Goal: Share content: Share content

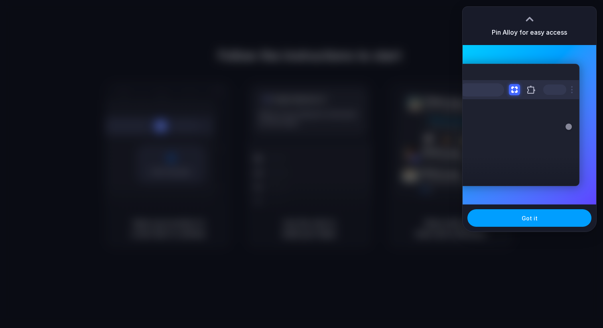
click at [529, 214] on span "Got it" at bounding box center [530, 218] width 16 height 8
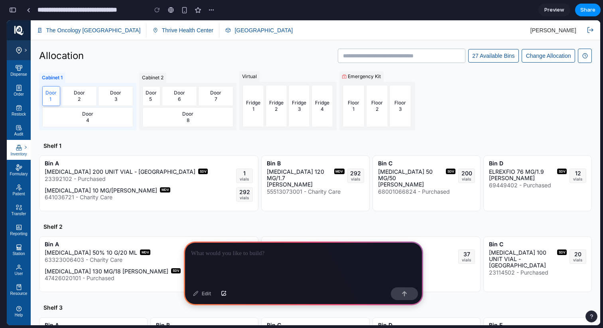
click at [538, 56] on p "Change Allocation" at bounding box center [548, 56] width 45 height 8
click at [498, 58] on p "27 Available Bins" at bounding box center [493, 56] width 42 height 8
click at [498, 175] on p "ELREXFIO 76 MG/1.9 [PERSON_NAME]" at bounding box center [521, 175] width 65 height 13
click at [233, 256] on div at bounding box center [303, 263] width 239 height 43
drag, startPoint x: 258, startPoint y: 250, endPoint x: 236, endPoint y: 251, distance: 22.3
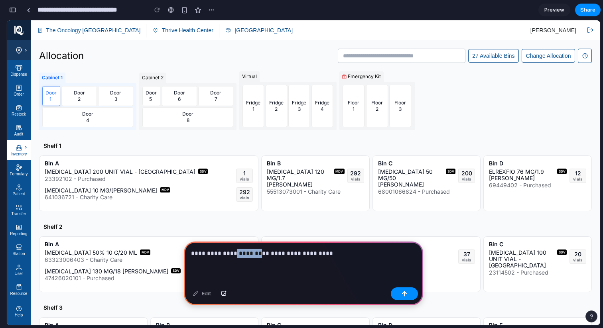
click at [236, 251] on p "**********" at bounding box center [302, 254] width 222 height 10
click at [333, 252] on p "**********" at bounding box center [302, 254] width 222 height 10
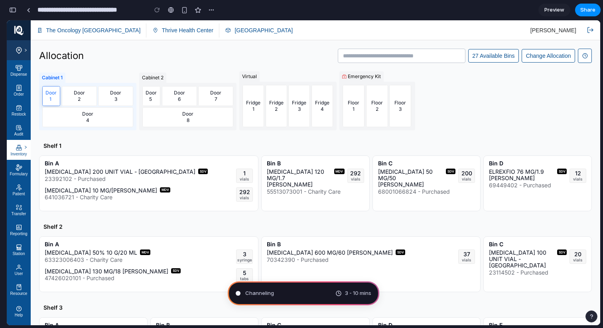
click at [198, 113] on p "Door" at bounding box center [188, 114] width 66 height 6
click at [209, 11] on div "button" at bounding box center [211, 10] width 6 height 6
click at [209, 11] on div "Duplicate Delete" at bounding box center [301, 164] width 603 height 328
click at [209, 11] on div "button" at bounding box center [211, 10] width 6 height 6
click at [209, 11] on div "Duplicate Delete" at bounding box center [301, 164] width 603 height 328
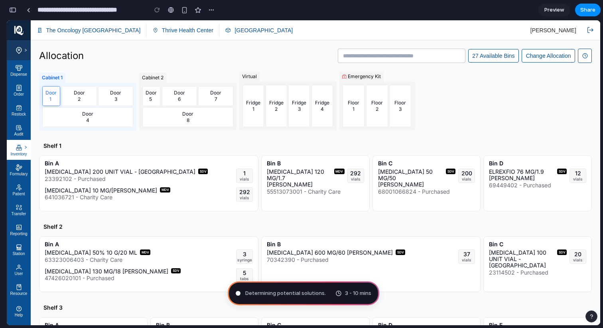
click at [12, 12] on div "button" at bounding box center [12, 10] width 7 height 6
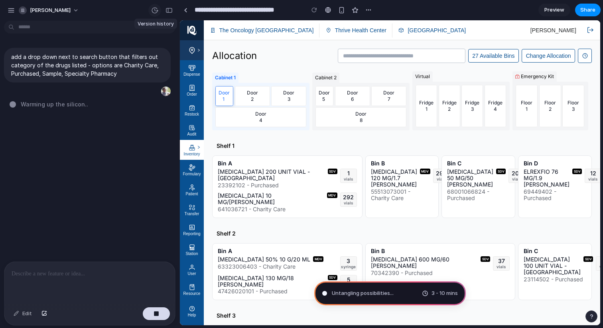
click at [156, 11] on div "button" at bounding box center [154, 10] width 7 height 7
click at [156, 11] on div "No version history yet" at bounding box center [301, 164] width 603 height 328
click at [170, 12] on div "button" at bounding box center [169, 11] width 7 height 6
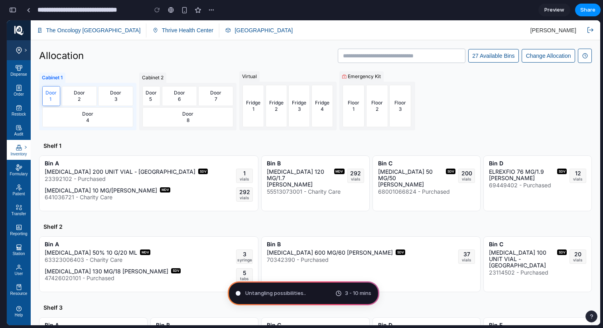
click at [15, 12] on div "button" at bounding box center [12, 10] width 7 height 6
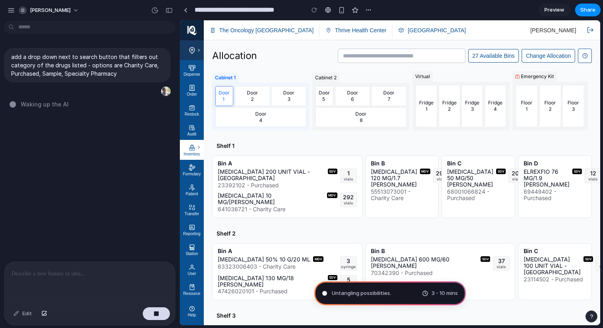
click at [15, 12] on button "button" at bounding box center [11, 10] width 12 height 12
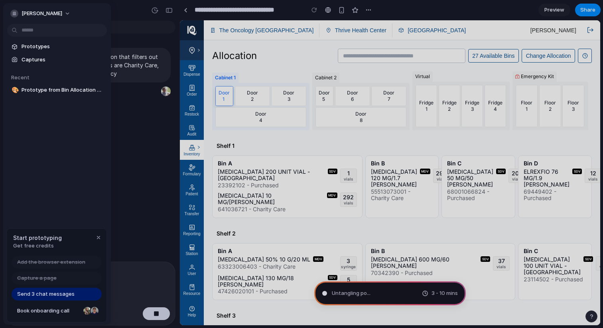
type input "**********"
click at [118, 10] on div at bounding box center [301, 164] width 603 height 328
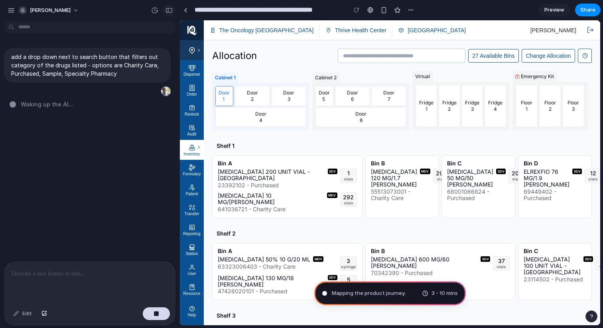
click at [167, 11] on div "button" at bounding box center [169, 11] width 7 height 6
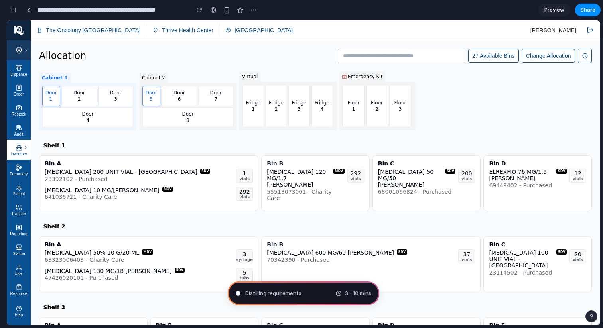
scroll to position [316, 0]
click at [459, 56] on input "text" at bounding box center [401, 56] width 127 height 14
type input "****"
click at [498, 56] on p "27 Available Bins" at bounding box center [493, 56] width 42 height 8
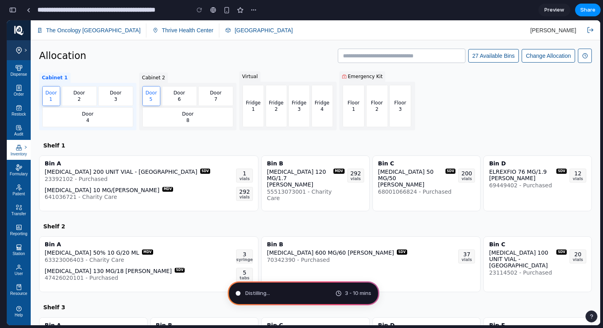
click at [529, 56] on p "Change Allocation" at bounding box center [548, 56] width 45 height 8
click at [572, 56] on div "27 Available Bins Change Allocation" at bounding box center [465, 56] width 254 height 14
click at [578, 56] on div at bounding box center [585, 56] width 14 height 14
click at [350, 93] on div "Floor 1" at bounding box center [354, 106] width 22 height 42
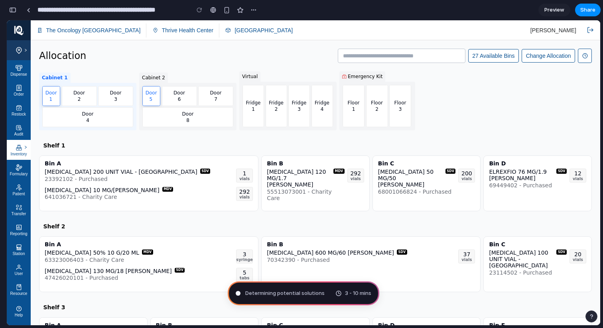
click at [176, 97] on p "6" at bounding box center [179, 99] width 12 height 6
click at [135, 96] on div "Door 1 Door 2 Door 3 Door 4" at bounding box center [87, 107] width 97 height 48
click at [160, 95] on div "Door 5 Door 6 Door 7" at bounding box center [187, 96] width 91 height 20
click at [155, 95] on p "Door" at bounding box center [151, 93] width 12 height 6
click at [183, 95] on p "Door" at bounding box center [179, 93] width 12 height 6
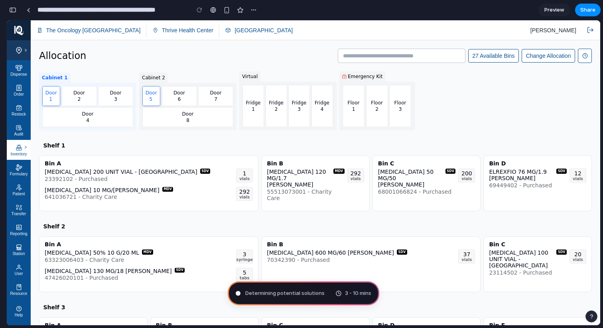
click at [98, 93] on div "Door 3" at bounding box center [115, 96] width 35 height 20
click at [153, 95] on p "Door" at bounding box center [151, 93] width 12 height 6
click at [101, 101] on div "Door 3" at bounding box center [115, 96] width 35 height 20
click at [70, 99] on div "Door 2" at bounding box center [79, 96] width 35 height 20
click at [53, 99] on div "Door 1" at bounding box center [51, 96] width 18 height 20
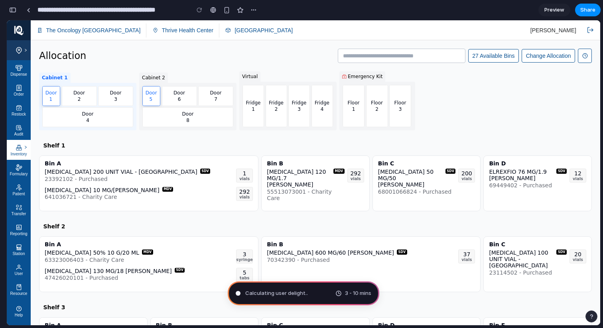
click at [87, 122] on p "4" at bounding box center [88, 120] width 66 height 6
drag, startPoint x: 607, startPoint y: 132, endPoint x: 553, endPoint y: 112, distance: 57.4
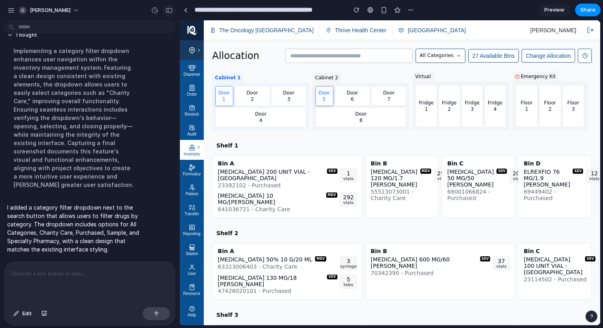
click at [170, 9] on div "button" at bounding box center [169, 11] width 7 height 6
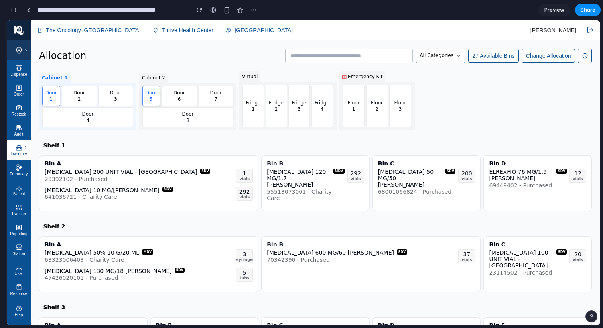
click at [445, 57] on span "All Categories" at bounding box center [437, 55] width 34 height 7
click at [445, 94] on span "Charity Care" at bounding box center [436, 95] width 35 height 8
click at [448, 59] on span "Charity Care" at bounding box center [438, 55] width 31 height 7
click at [437, 144] on li "Specialty Pharmacy" at bounding box center [454, 151] width 74 height 15
click at [432, 61] on div "Specialty Pharmacy" at bounding box center [433, 56] width 64 height 14
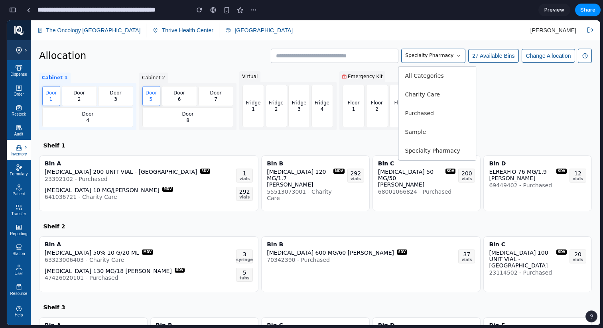
click at [430, 76] on span "All Categories" at bounding box center [424, 76] width 39 height 8
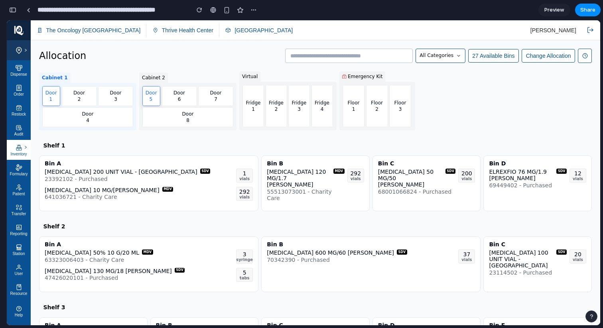
click at [436, 57] on span "All Categories" at bounding box center [437, 55] width 34 height 7
click at [429, 94] on span "Charity Care" at bounding box center [436, 95] width 35 height 8
click at [439, 58] on span "Charity Care" at bounding box center [438, 55] width 31 height 7
click at [436, 114] on span "Purchased" at bounding box center [436, 113] width 29 height 8
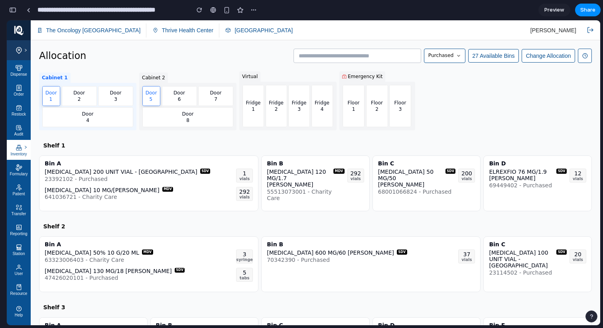
click at [443, 57] on span "Purchased" at bounding box center [440, 55] width 25 height 7
click at [488, 54] on p "27 Available Bins" at bounding box center [493, 56] width 42 height 8
click at [444, 60] on div "Purchased" at bounding box center [444, 56] width 41 height 14
click at [448, 130] on li "Sample" at bounding box center [459, 132] width 74 height 15
click at [448, 57] on span "Sample" at bounding box center [444, 55] width 18 height 7
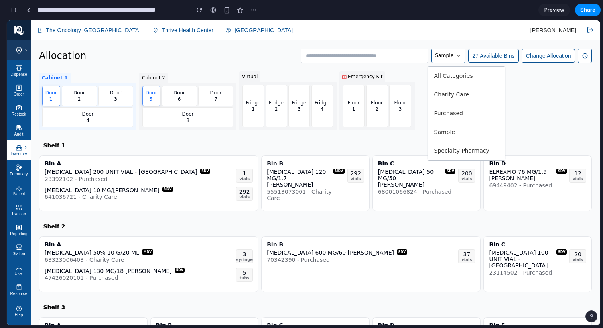
click at [451, 95] on span "Charity Care" at bounding box center [451, 95] width 35 height 8
click at [446, 55] on span "Charity Care" at bounding box center [438, 55] width 31 height 7
click at [442, 150] on span "Specialty Pharmacy" at bounding box center [449, 151] width 55 height 8
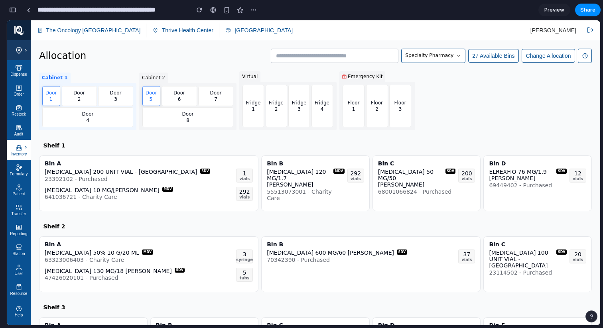
click at [450, 77] on div "Cabinet 1 Door 1 Door 2 Door 3 Door 4 Cabinet 2 Door 5 Door 6 Door 7 Door 8 Vir…" at bounding box center [315, 100] width 553 height 59
click at [446, 50] on div "Specialty Pharmacy" at bounding box center [433, 56] width 64 height 14
click at [493, 78] on div "All Categories Charity Care Purchased Sample Specialty Pharmacy" at bounding box center [303, 172] width 593 height 305
click at [15, 11] on div "button" at bounding box center [12, 10] width 7 height 6
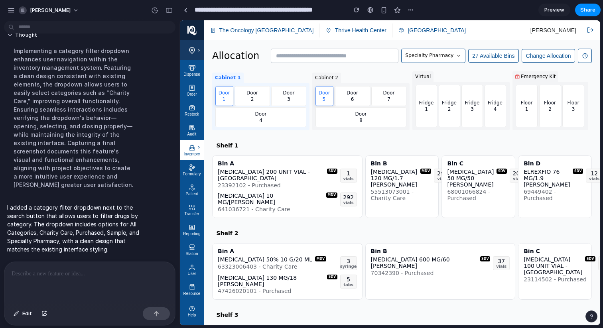
scroll to position [73, 0]
click at [106, 283] on div at bounding box center [89, 283] width 171 height 42
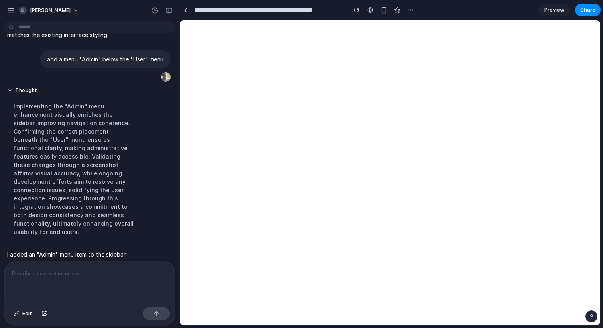
scroll to position [171, 0]
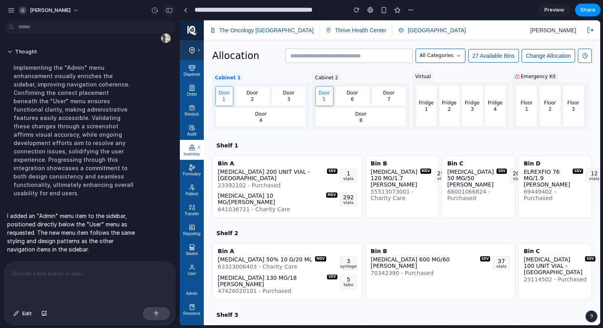
click at [172, 12] on div "button" at bounding box center [169, 11] width 7 height 6
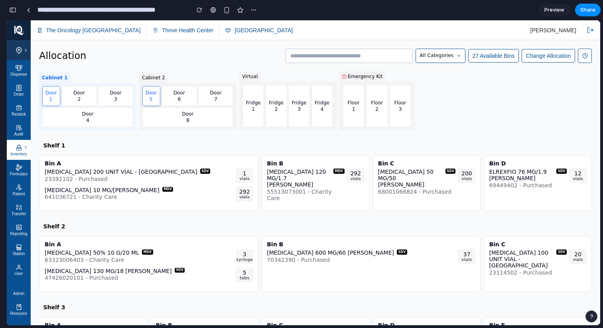
scroll to position [297, 0]
click at [434, 60] on div "All Categories" at bounding box center [441, 56] width 50 height 14
click at [434, 60] on div "All Categories Charity Care Purchased Sample Specialty Pharmacy" at bounding box center [303, 172] width 593 height 305
click at [436, 72] on div "Cabinet 1 Door 1 Door 2 Door 3 Door 4 Cabinet 2 Door 5 Door 6 Door 7 Door 8 Vir…" at bounding box center [315, 100] width 553 height 59
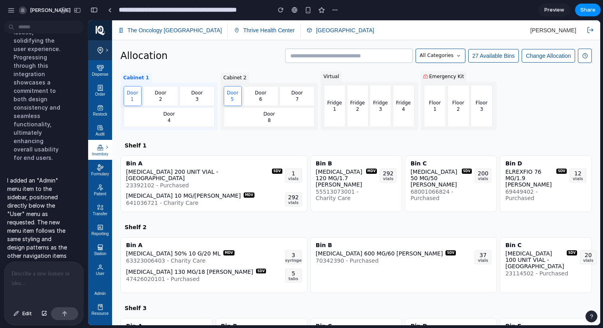
scroll to position [640, 0]
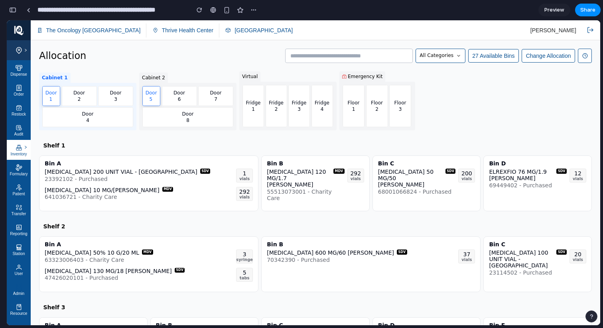
click at [13, 12] on div "button" at bounding box center [12, 10] width 7 height 6
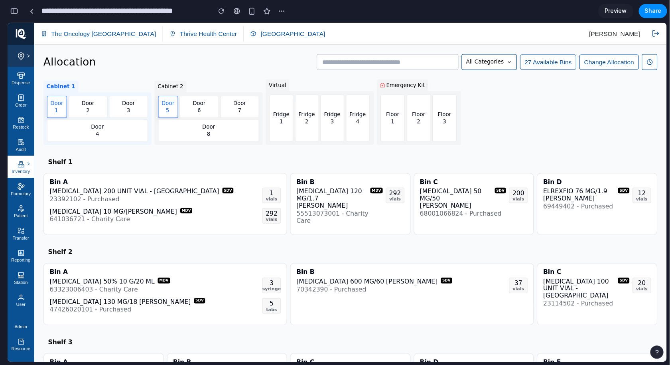
scroll to position [171, 0]
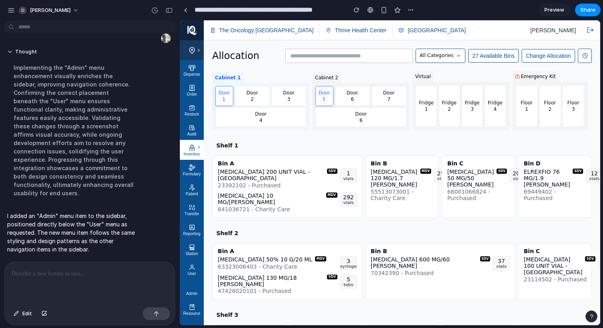
click at [190, 285] on icon at bounding box center [190, 284] width 1 height 1
click at [104, 282] on div at bounding box center [89, 283] width 171 height 42
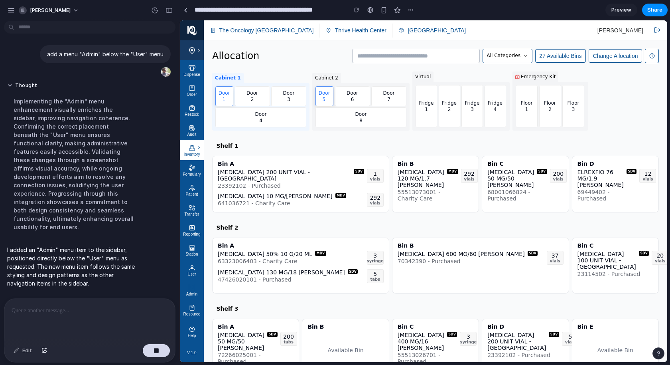
scroll to position [191, 0]
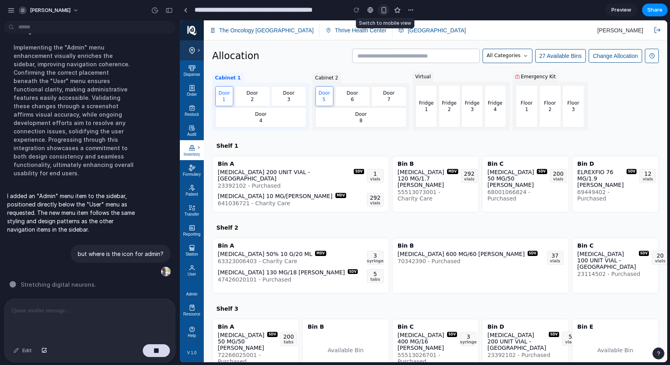
click at [383, 10] on div "button" at bounding box center [384, 10] width 7 height 7
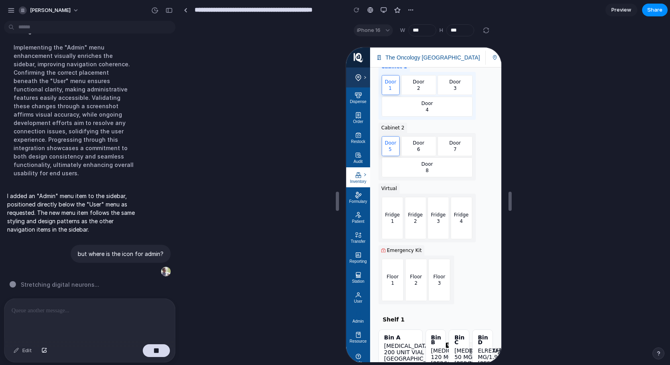
scroll to position [0, 0]
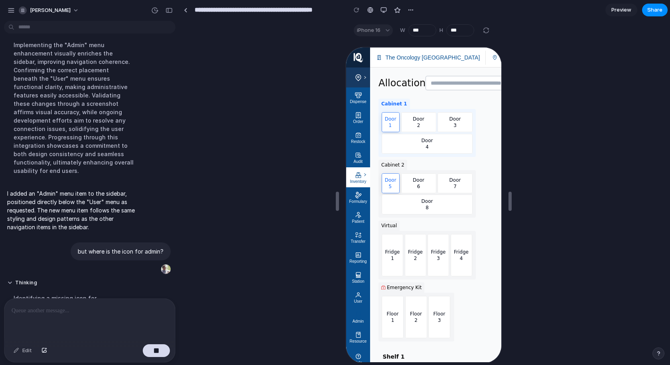
click at [382, 32] on div "iPhone 16" at bounding box center [373, 30] width 39 height 12
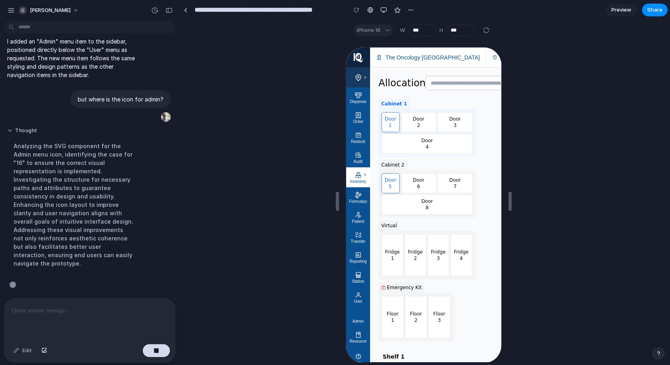
scroll to position [199, 0]
click at [362, 33] on div "iPhone 16" at bounding box center [373, 30] width 39 height 12
click at [364, 30] on div "iPhone 16" at bounding box center [373, 30] width 39 height 12
click at [379, 32] on div "iPhone 16" at bounding box center [373, 30] width 39 height 12
click at [386, 32] on div "iPhone 16" at bounding box center [373, 30] width 39 height 12
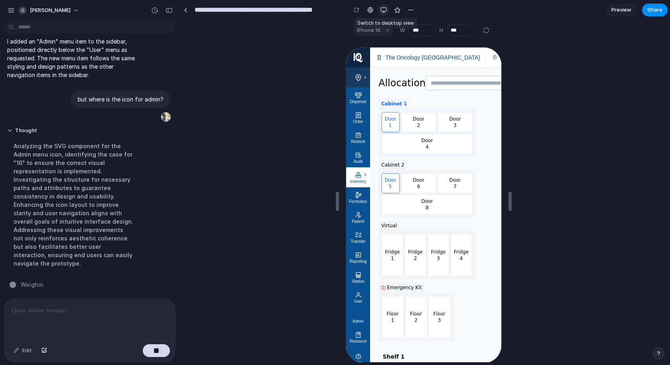
click at [380, 9] on button "button" at bounding box center [384, 10] width 12 height 12
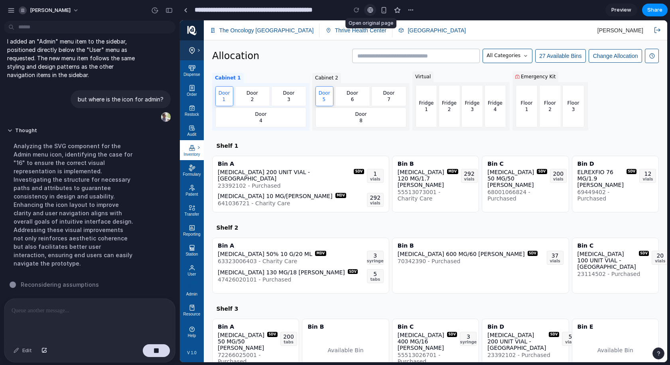
click at [369, 11] on div at bounding box center [370, 10] width 6 height 6
click at [408, 10] on div "button" at bounding box center [411, 10] width 6 height 6
click at [357, 12] on div at bounding box center [357, 10] width 12 height 12
click at [152, 11] on div "button" at bounding box center [154, 10] width 7 height 7
click at [120, 10] on div "Version 3 Current Version 2 4m ago Restore Version 1 6m ago Restore" at bounding box center [335, 182] width 670 height 365
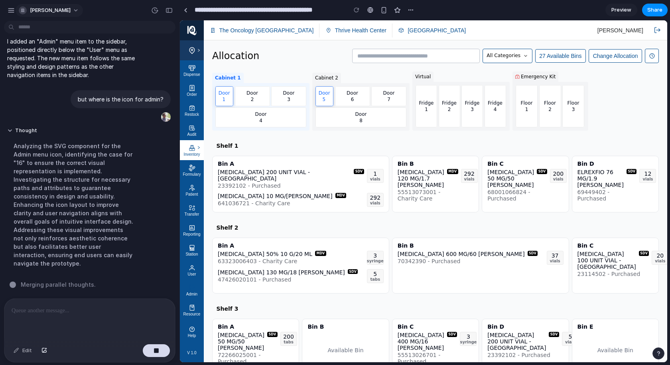
click at [48, 9] on span "jack-krish" at bounding box center [50, 10] width 41 height 8
click at [13, 10] on div "Settings Invite members Change theme Sign out" at bounding box center [335, 182] width 670 height 365
click at [12, 10] on div "button" at bounding box center [11, 10] width 7 height 7
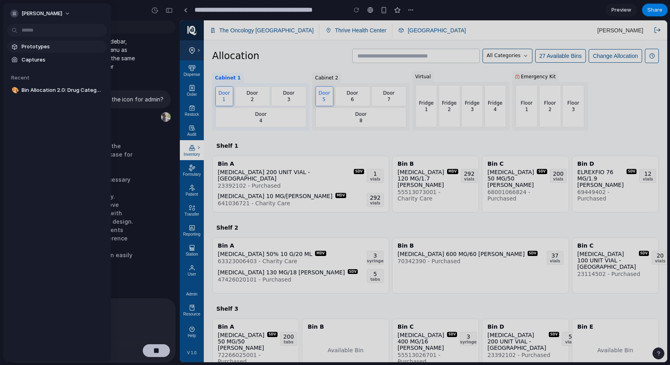
click at [45, 51] on link "Prototypes" at bounding box center [57, 47] width 100 height 12
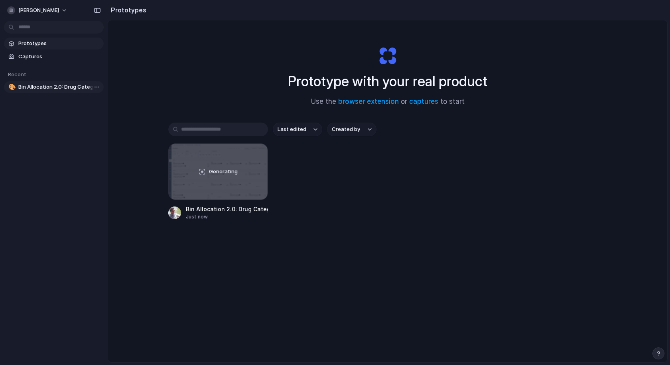
click at [69, 91] on link "🎨 Bin Allocation 2.0: Drug Category Filter Dropdown" at bounding box center [54, 87] width 100 height 12
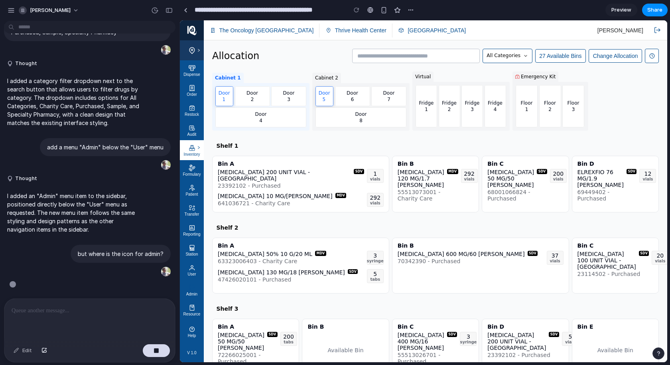
scroll to position [60, 0]
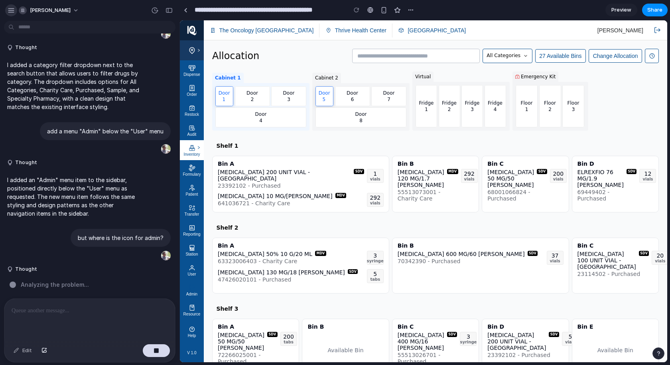
click at [12, 8] on div "button" at bounding box center [11, 10] width 7 height 7
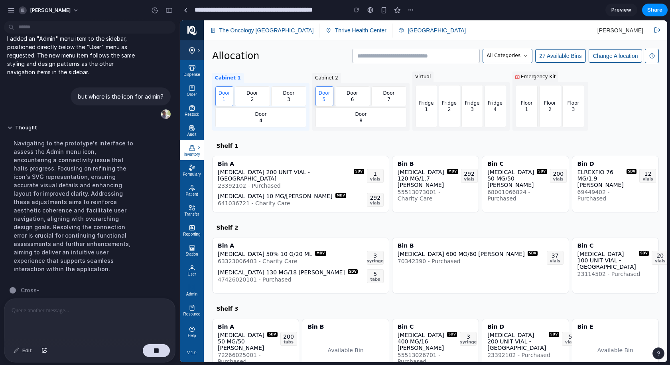
scroll to position [190, 0]
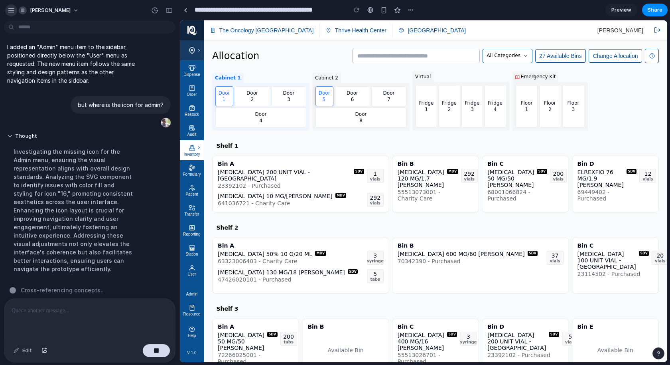
click at [10, 10] on div "button" at bounding box center [11, 10] width 7 height 7
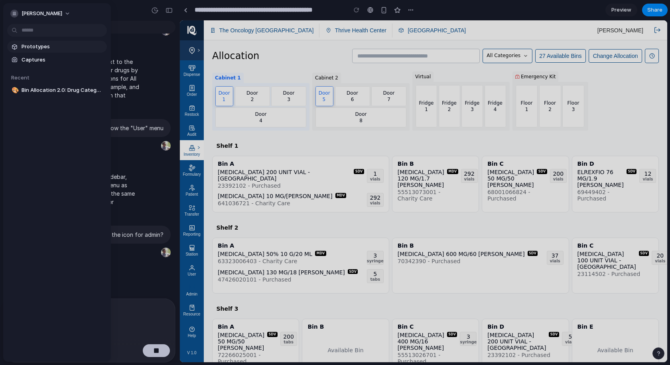
scroll to position [72, 0]
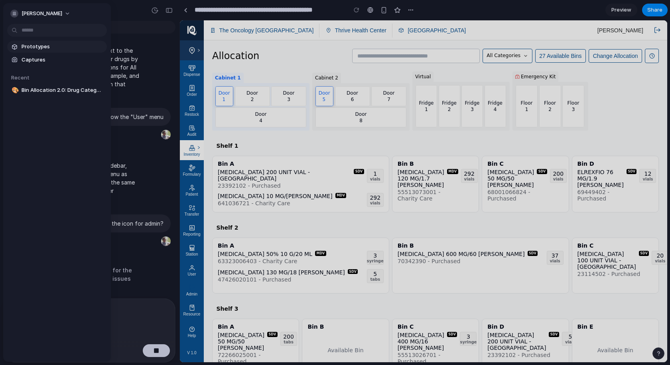
click at [31, 47] on span "Prototypes" at bounding box center [63, 47] width 82 height 8
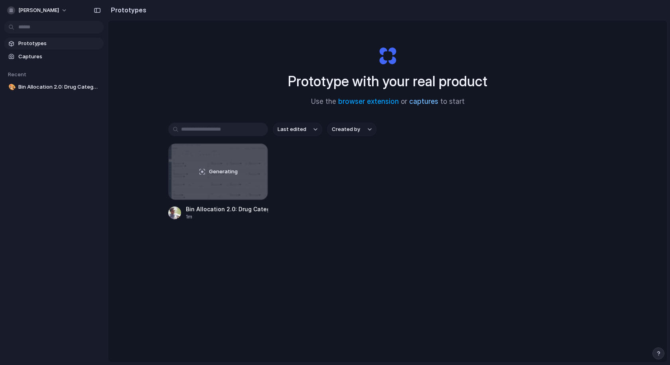
click at [422, 101] on link "captures" at bounding box center [423, 101] width 29 height 8
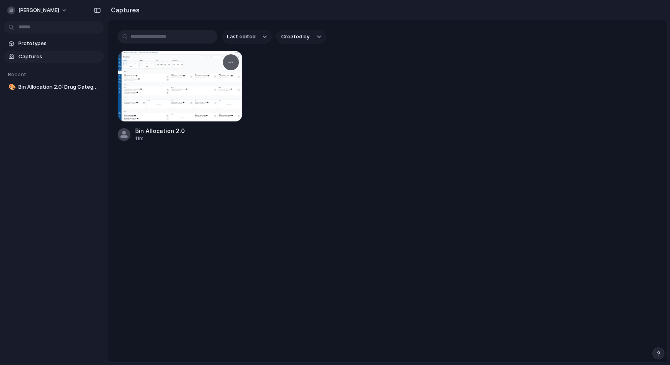
click at [227, 89] on div at bounding box center [180, 86] width 125 height 71
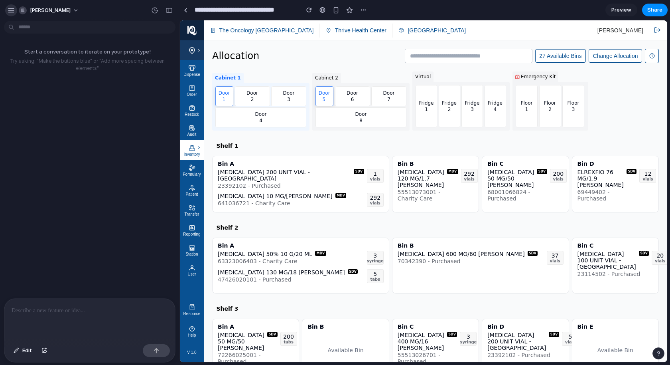
click at [10, 7] on div "button" at bounding box center [11, 10] width 7 height 7
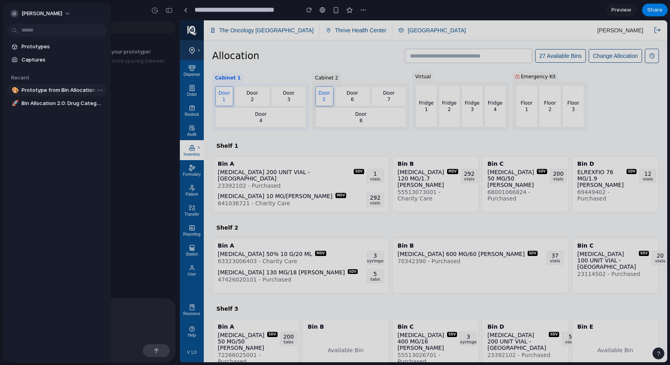
click at [38, 91] on span "Prototype from Bin Allocation 2.0" at bounding box center [63, 90] width 82 height 8
click at [40, 103] on span "Bin Allocation 2.0: Drug Category Filter Dropdown" at bounding box center [63, 103] width 82 height 8
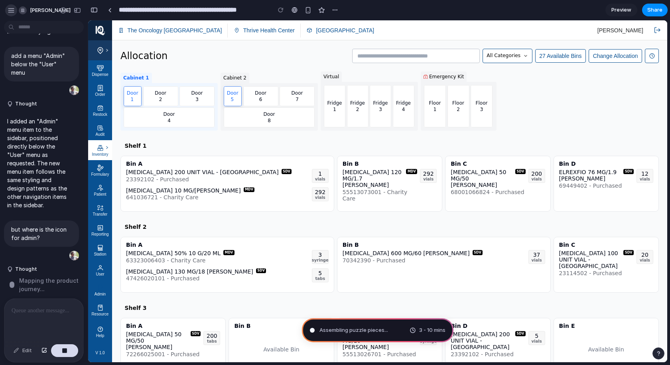
click at [12, 12] on div "button" at bounding box center [11, 10] width 7 height 7
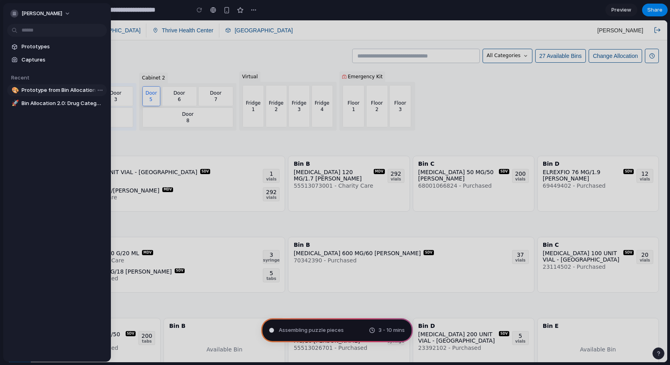
click at [38, 93] on span "Prototype from Bin Allocation 2.0" at bounding box center [63, 90] width 82 height 8
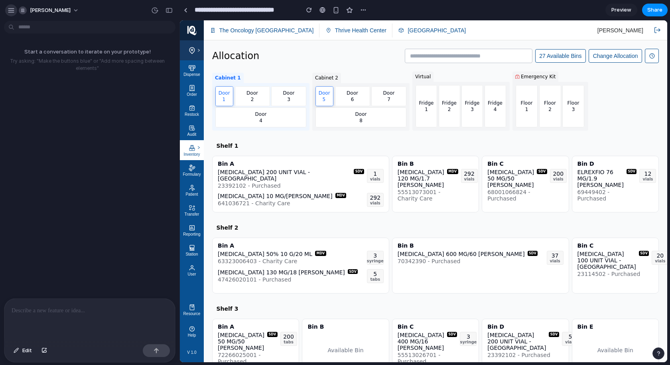
click at [12, 10] on div "button" at bounding box center [11, 10] width 7 height 7
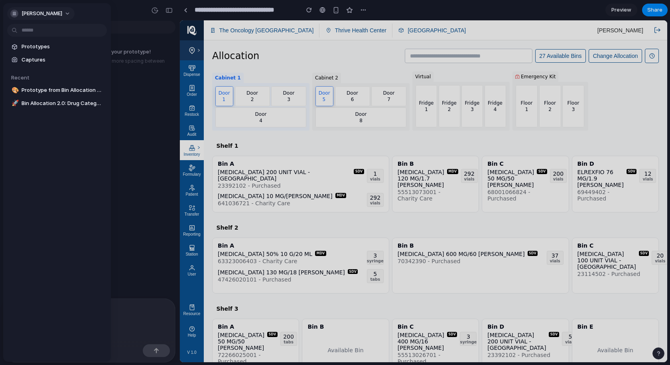
click at [39, 14] on span "jack-krish" at bounding box center [42, 14] width 41 height 8
click at [97, 43] on div "Settings Invite members Change theme Sign out" at bounding box center [335, 182] width 670 height 365
click at [48, 76] on div "Recent" at bounding box center [57, 77] width 100 height 10
click at [38, 90] on span "Prototype from Bin Allocation 2.0" at bounding box center [63, 90] width 82 height 8
click at [43, 98] on link "🚀 Bin Allocation 2.0: Drug Category Filter Dropdown" at bounding box center [57, 103] width 100 height 12
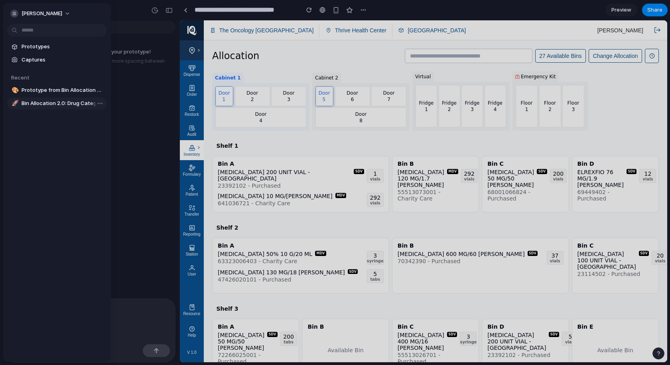
type input "**********"
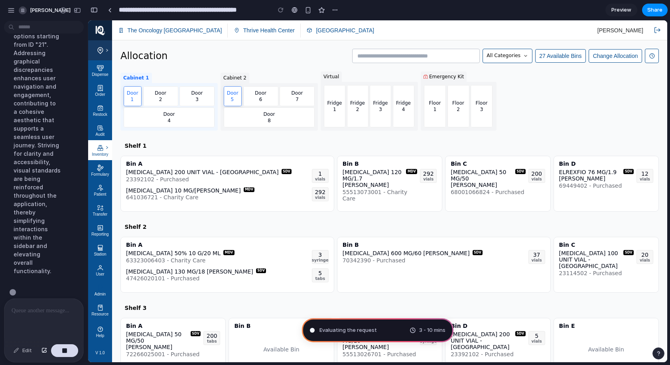
scroll to position [659, 0]
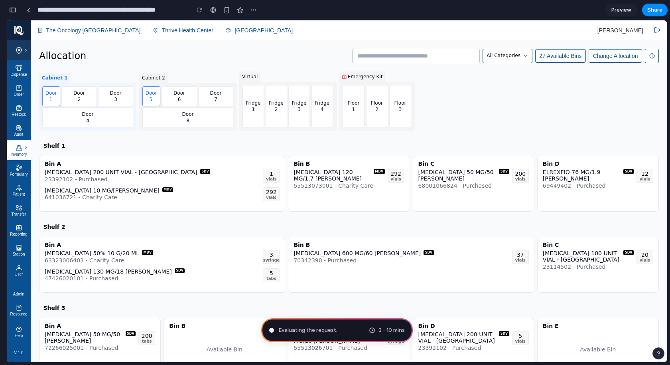
click at [197, 11] on div at bounding box center [199, 10] width 12 height 12
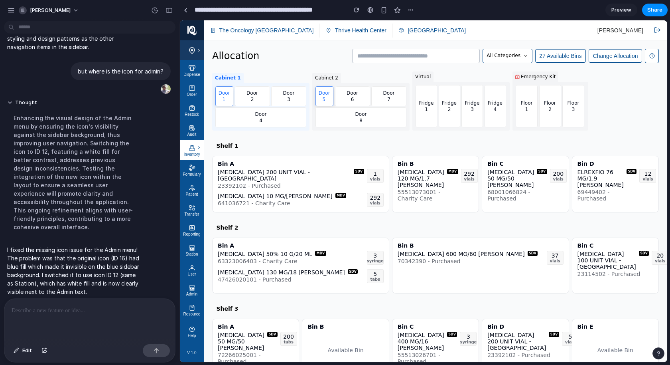
scroll to position [0, 0]
click at [193, 290] on icon at bounding box center [191, 290] width 5 height 0
click at [170, 8] on div "button" at bounding box center [169, 11] width 7 height 6
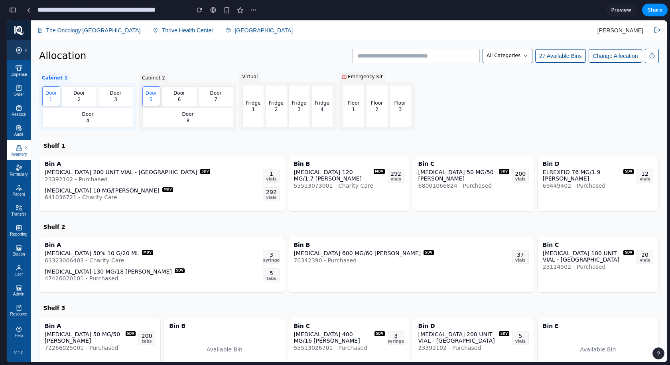
scroll to position [659, 0]
click at [603, 11] on span "Preview" at bounding box center [621, 10] width 20 height 8
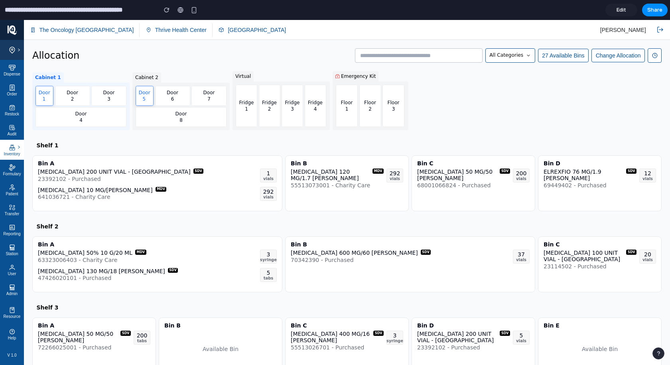
click at [526, 61] on div "All Categories" at bounding box center [510, 55] width 50 height 14
click at [526, 61] on div "All Categories Charity Care Purchased Sample Specialty Pharmacy" at bounding box center [335, 192] width 670 height 345
click at [603, 9] on span "Edit" at bounding box center [622, 10] width 10 height 8
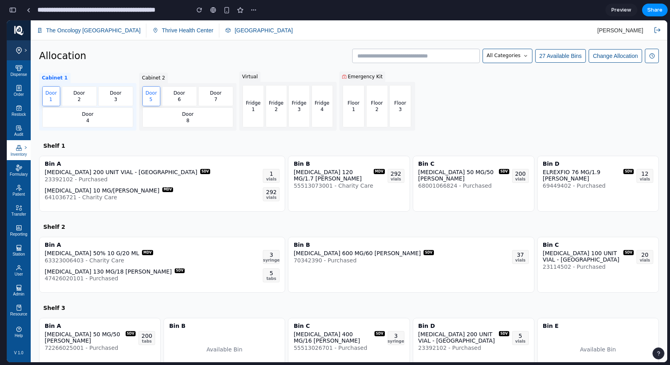
scroll to position [379, 0]
click at [603, 12] on span "Share" at bounding box center [654, 10] width 15 height 8
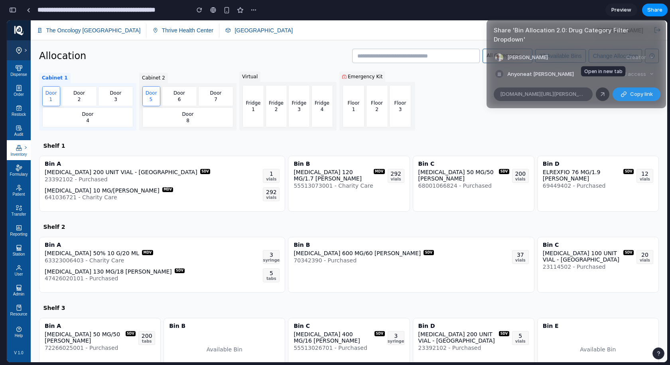
click at [603, 91] on div at bounding box center [602, 94] width 7 height 7
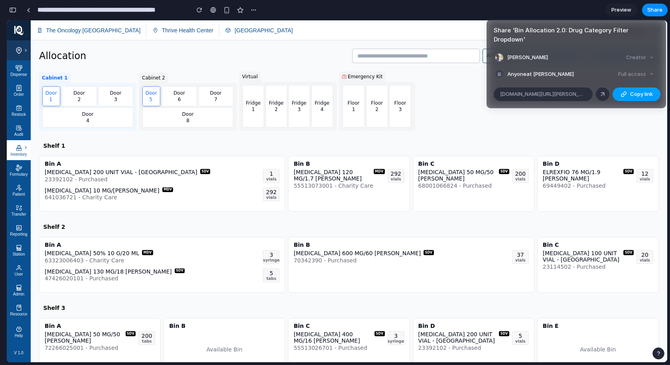
click at [603, 87] on button "Copy link" at bounding box center [637, 94] width 48 height 14
